Goal: Transaction & Acquisition: Book appointment/travel/reservation

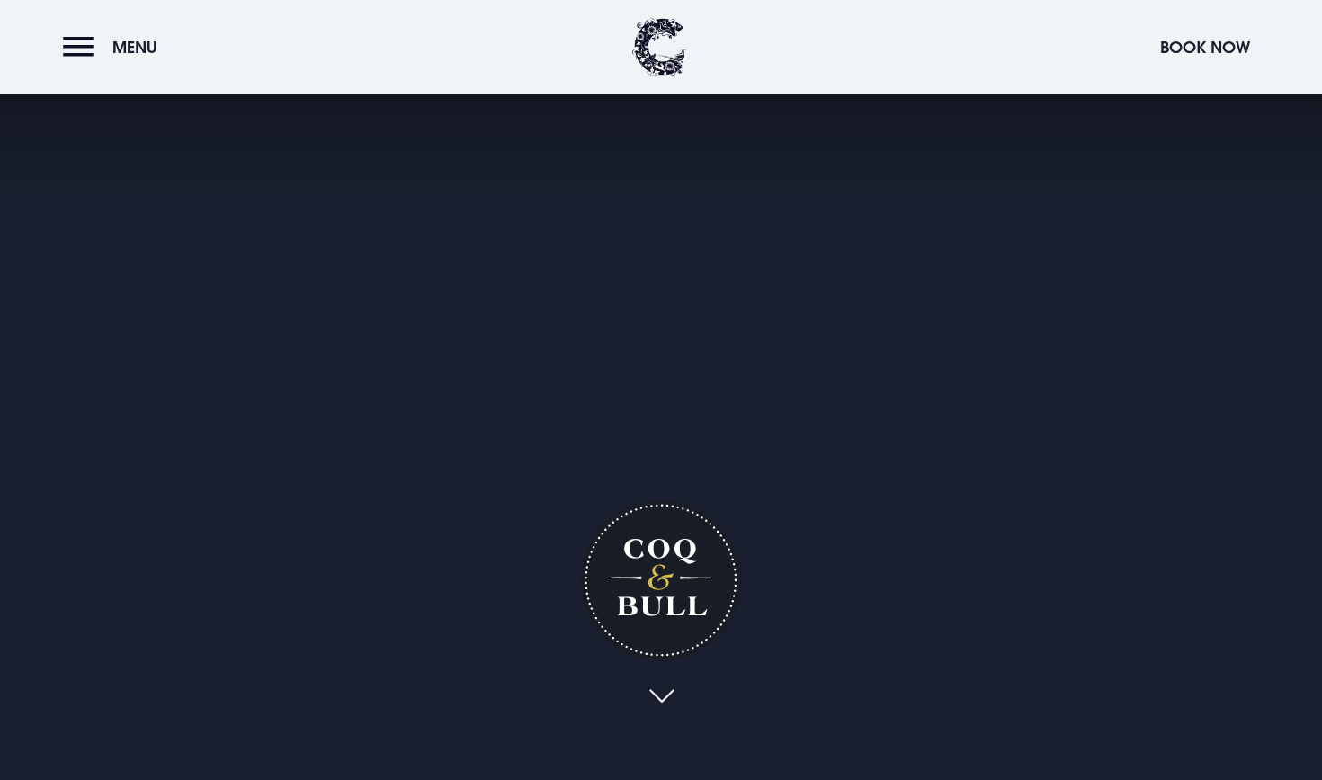
checkbox input "true"
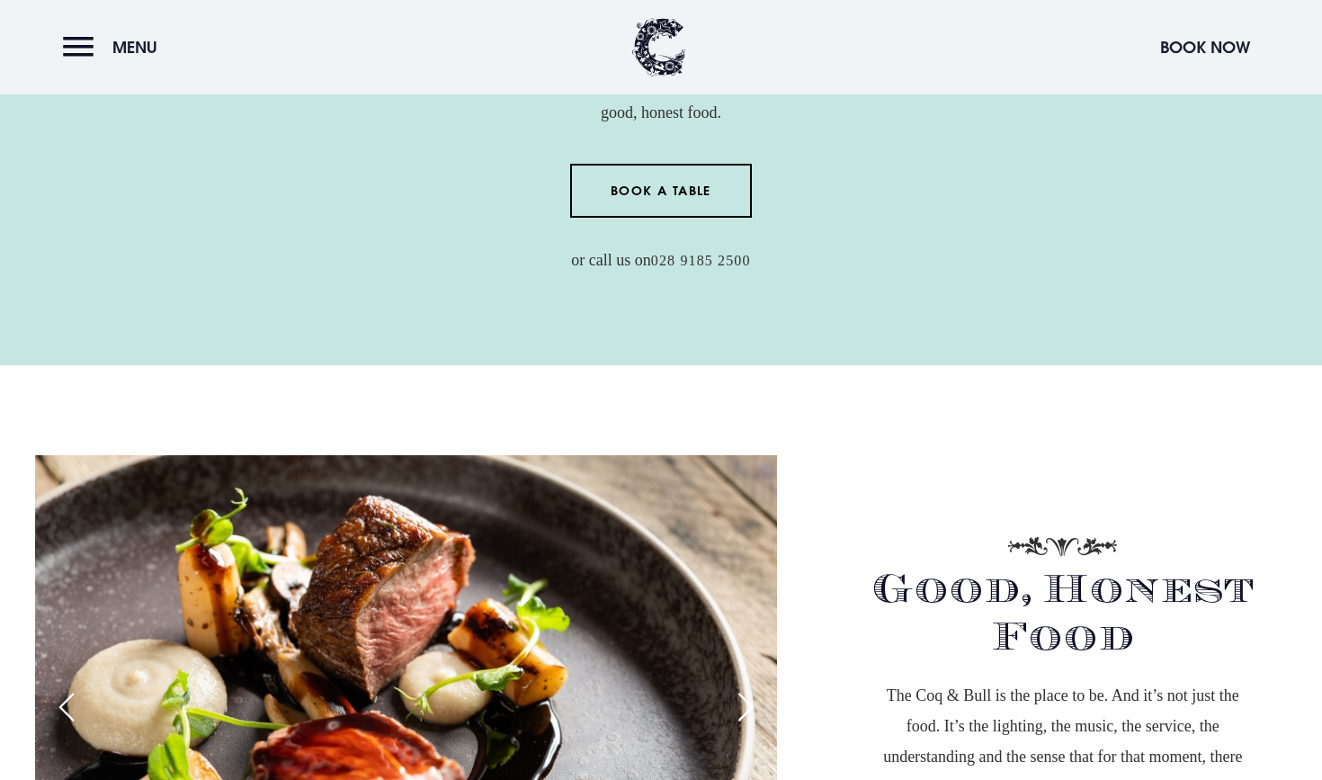
scroll to position [932, 0]
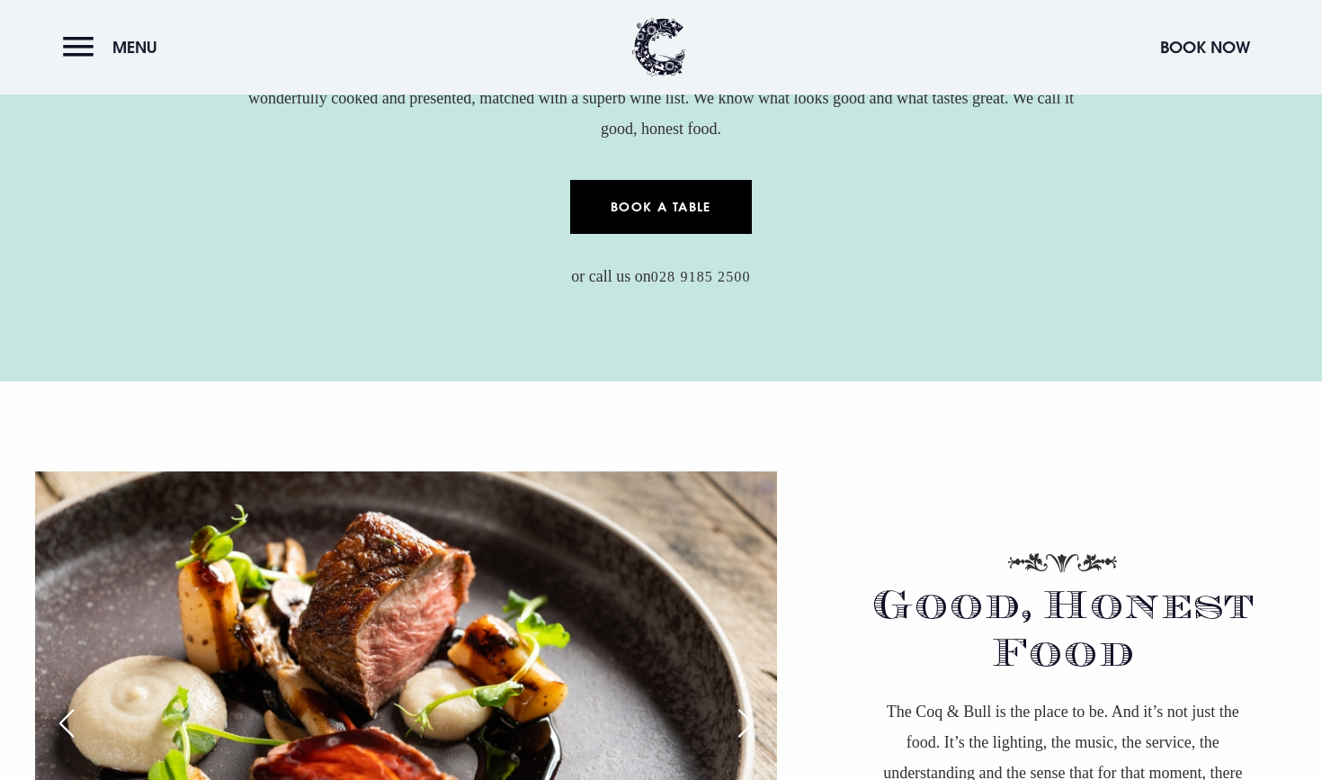
click at [638, 201] on link "Book a Table" at bounding box center [661, 207] width 183 height 54
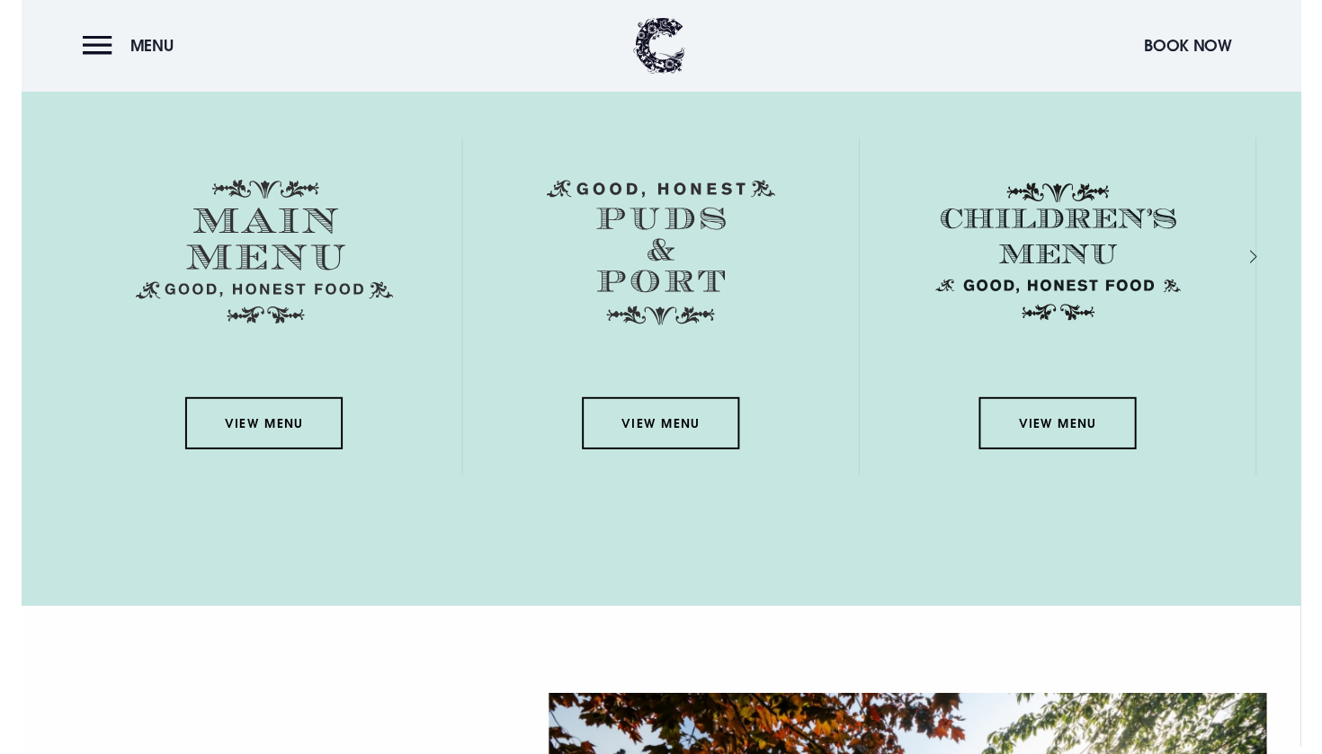
scroll to position [2770, 0]
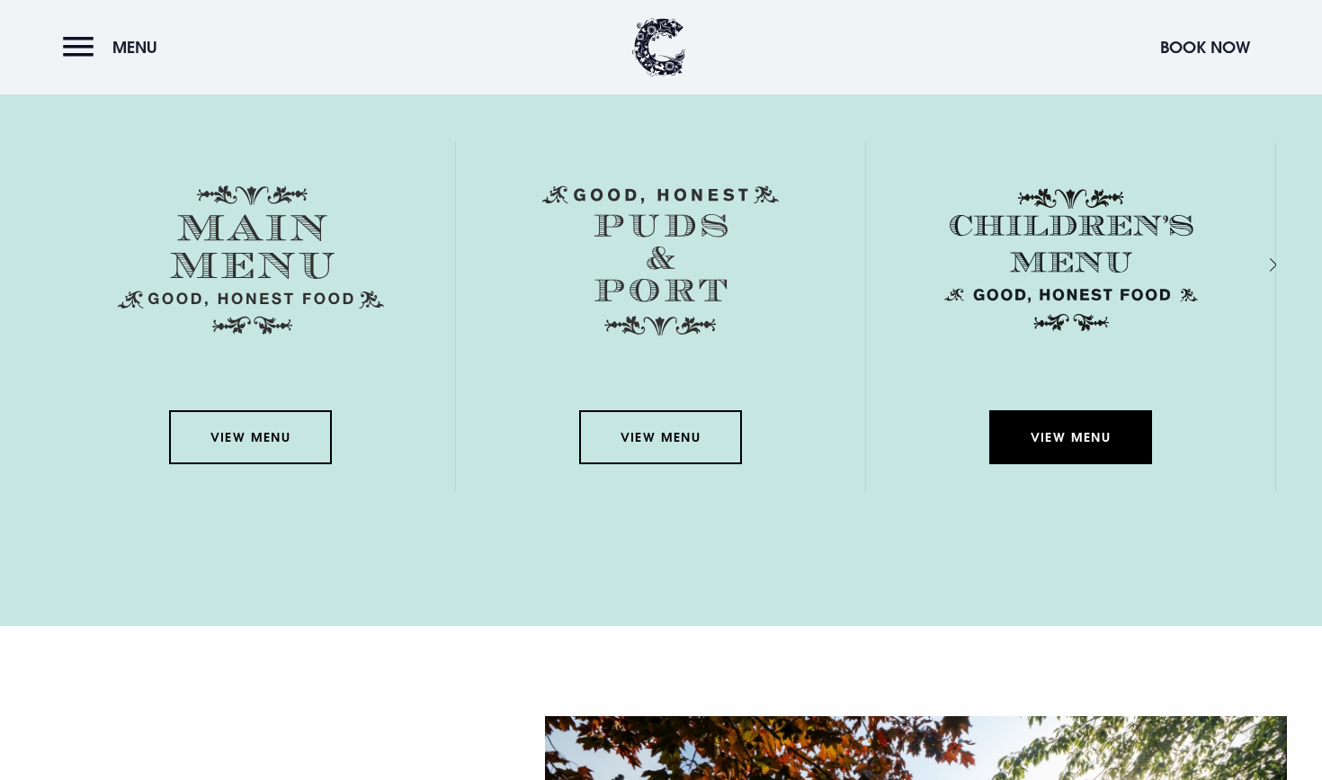
click at [1099, 428] on link "View Menu" at bounding box center [1070, 437] width 162 height 54
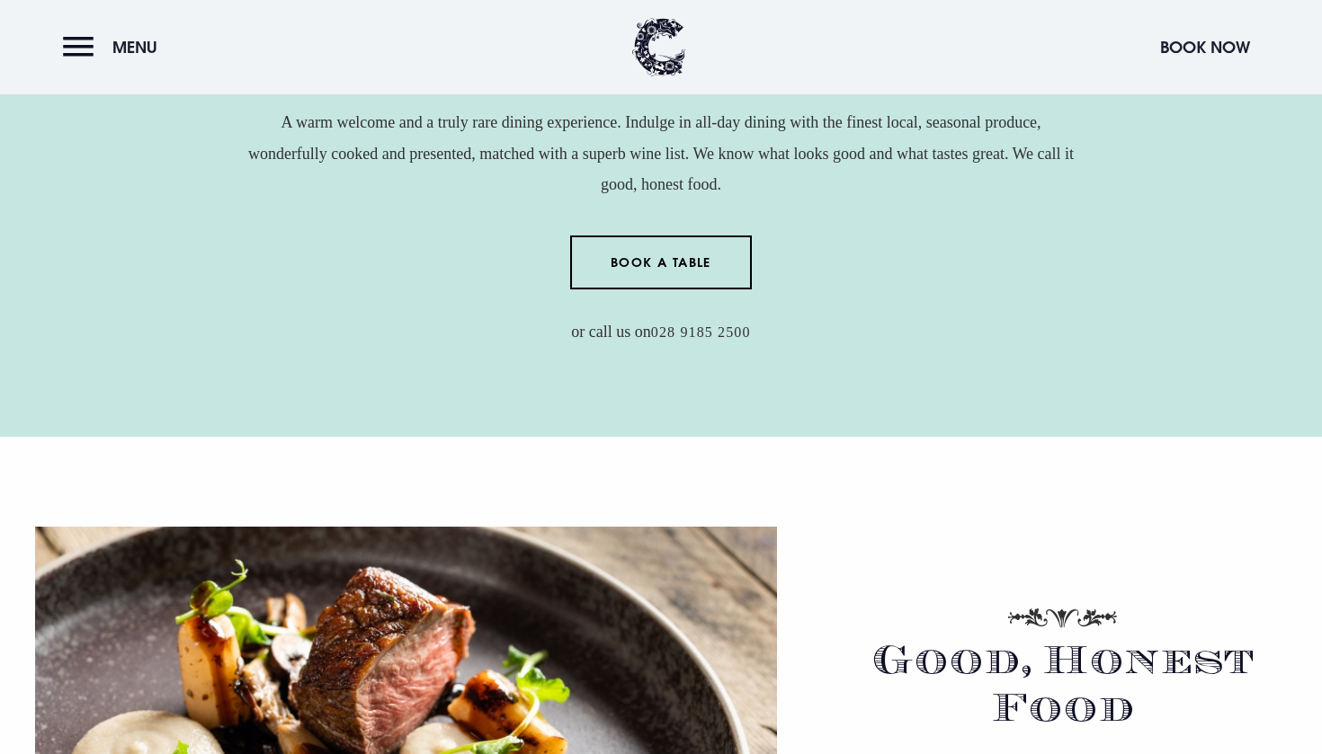
scroll to position [679, 0]
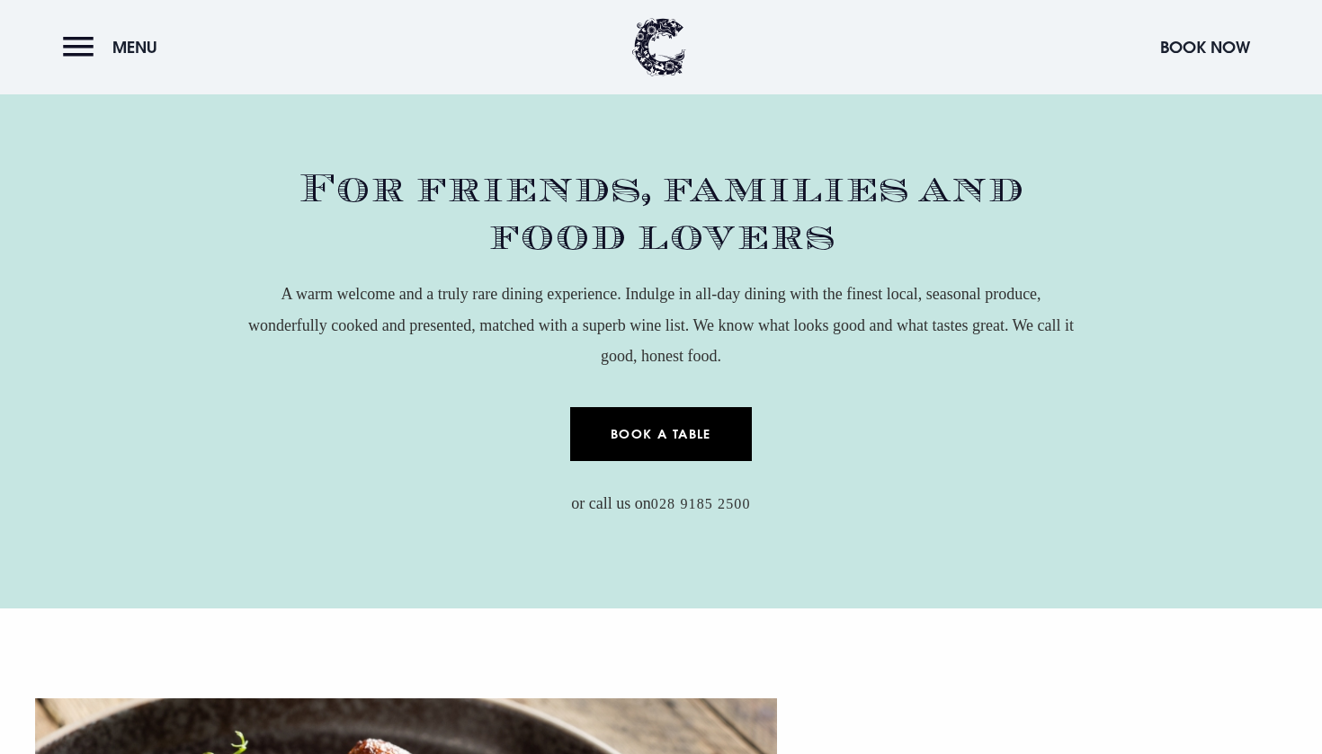
click at [697, 444] on link "Book a Table" at bounding box center [661, 434] width 183 height 54
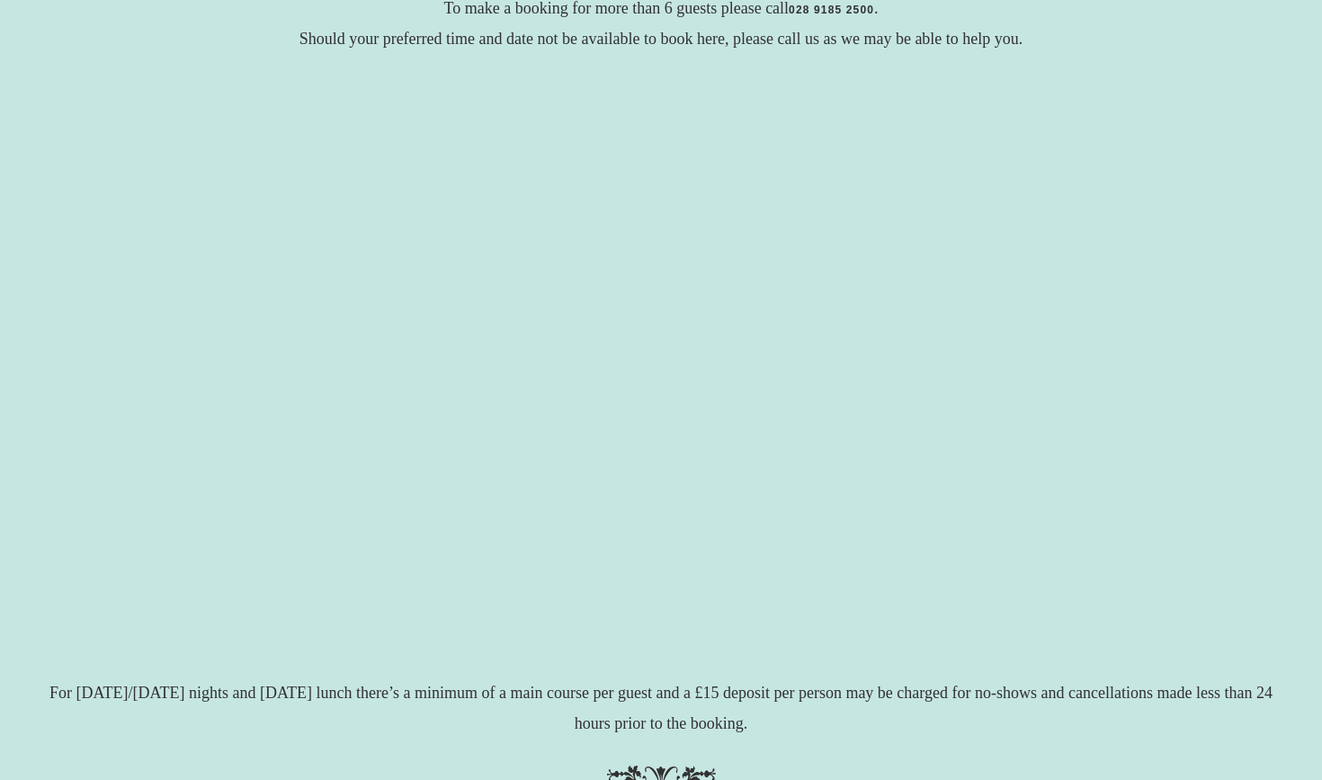
scroll to position [359, 0]
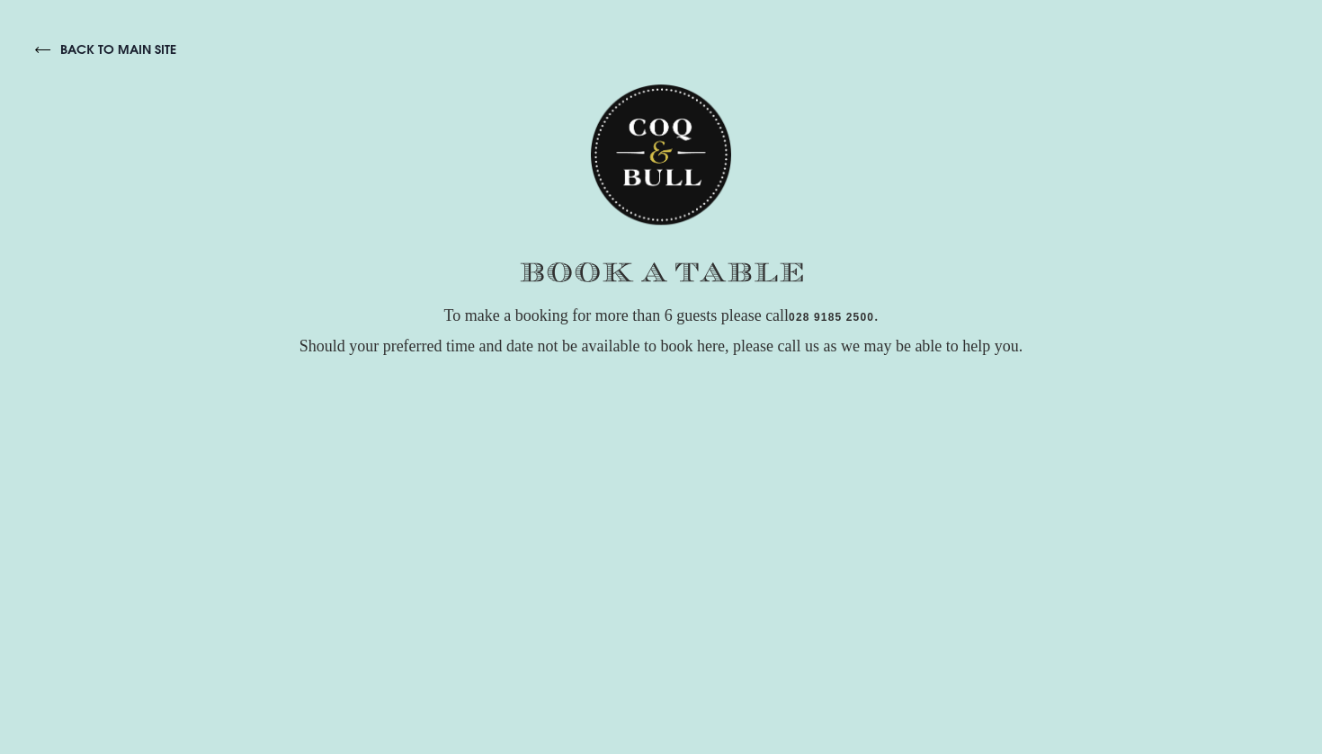
checkbox input "true"
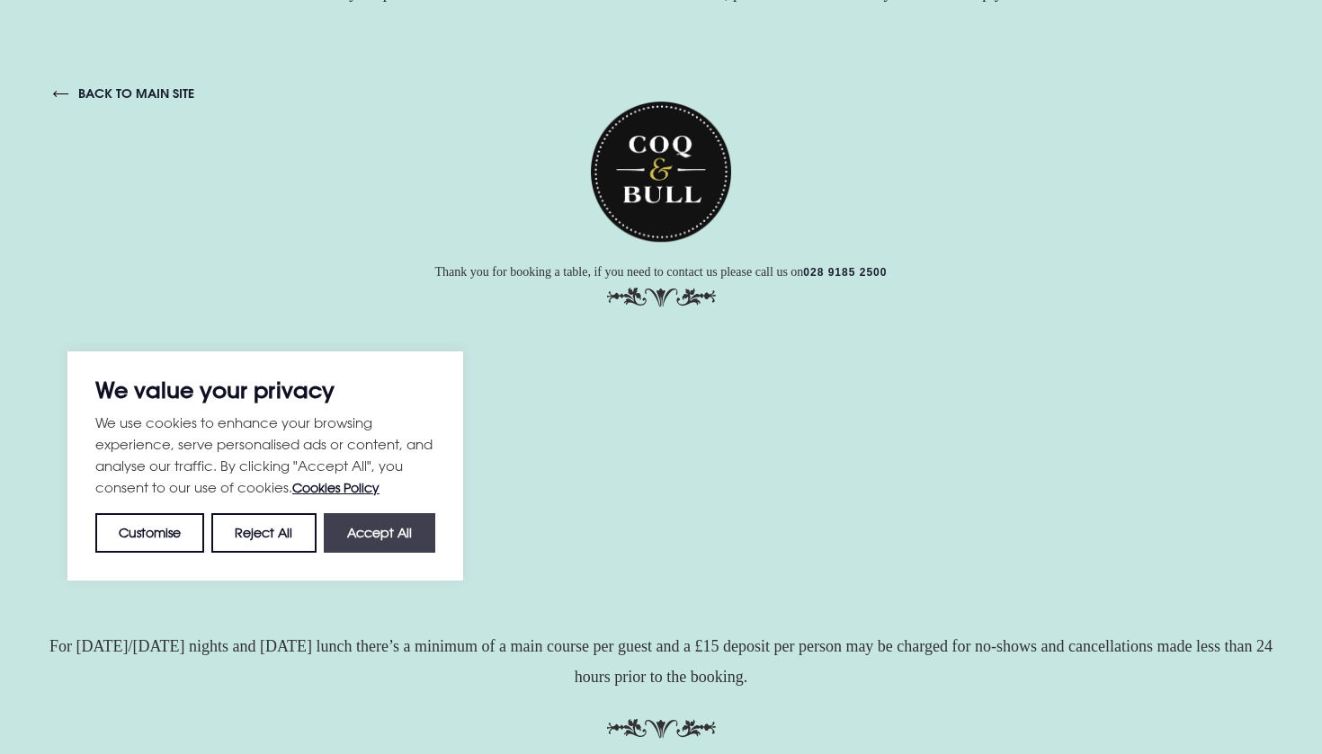
click at [406, 546] on button "Accept All" at bounding box center [380, 533] width 112 height 40
checkbox input "true"
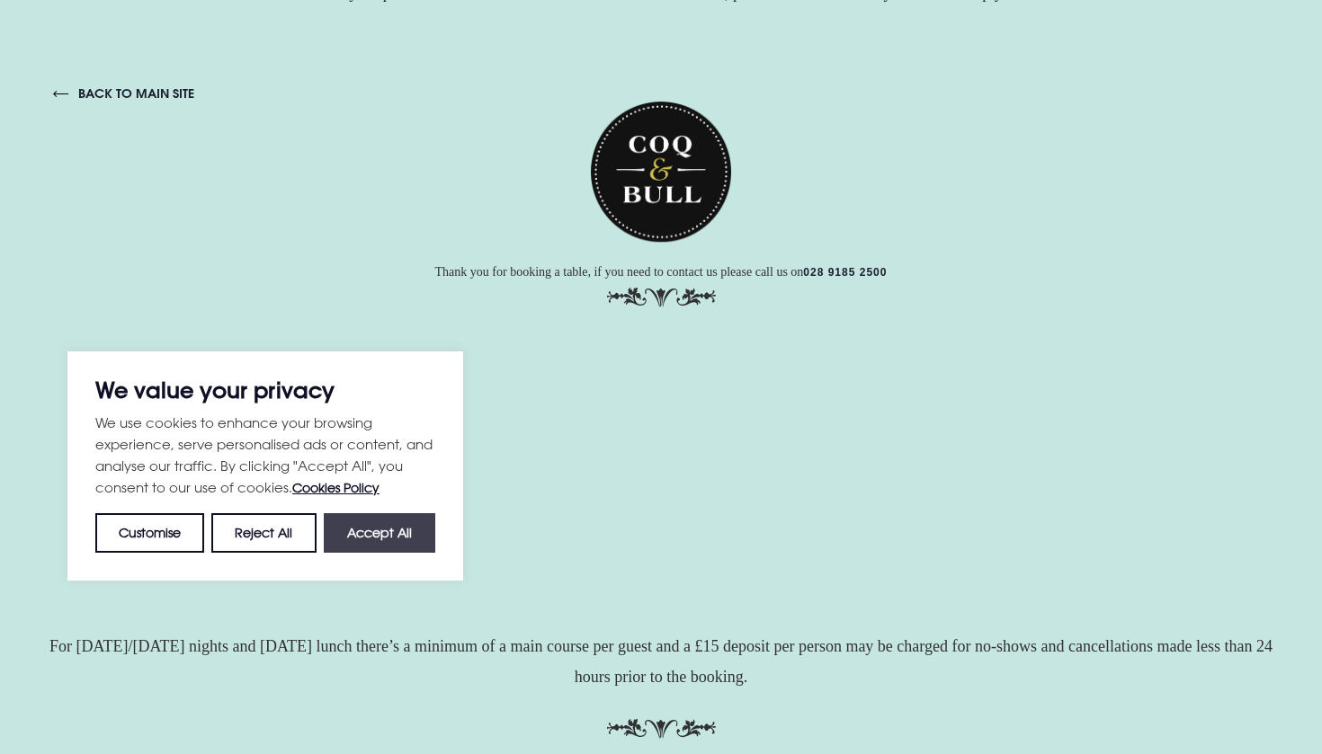
checkbox input "true"
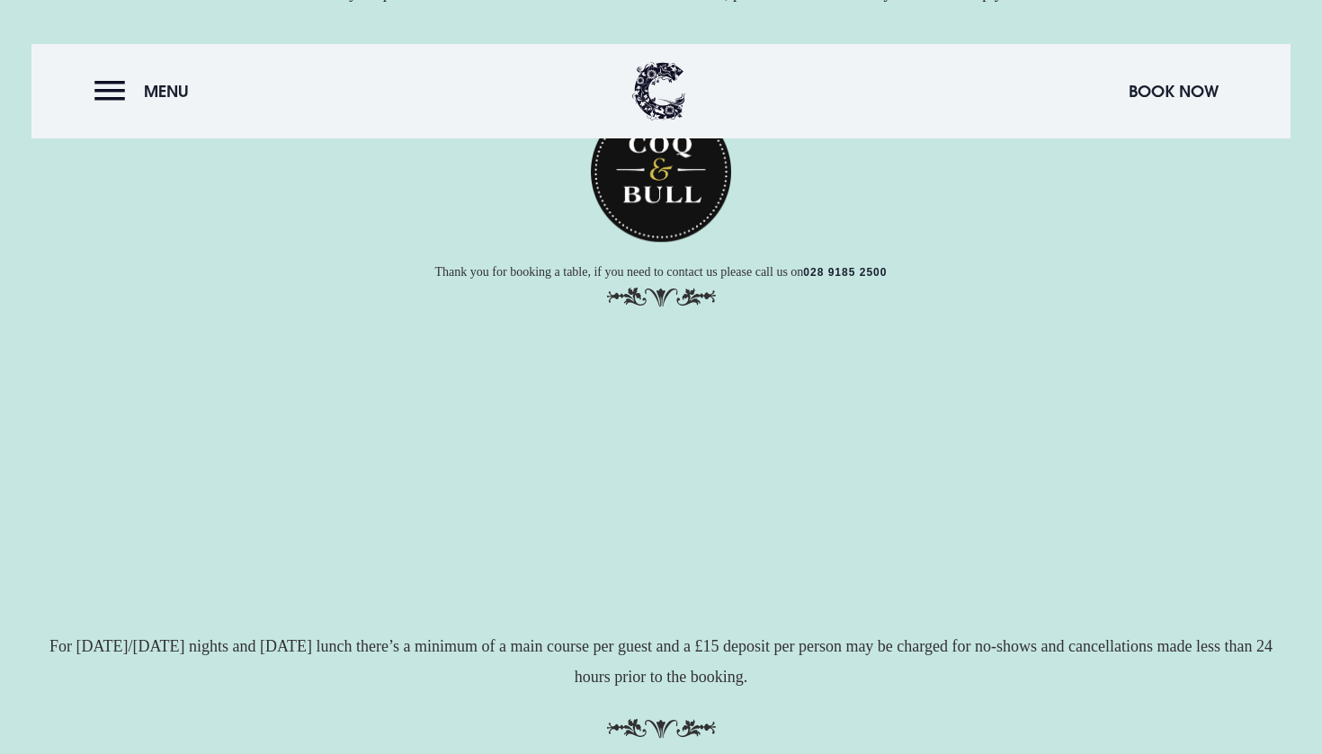
scroll to position [54, 0]
